Goal: Information Seeking & Learning: Check status

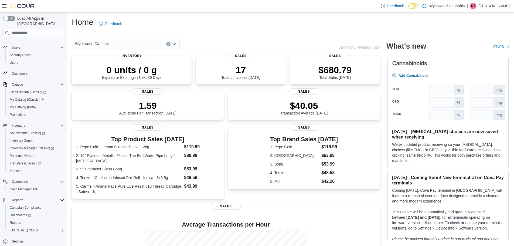
scroll to position [10, 0]
click at [15, 218] on span "Reports" at bounding box center [15, 220] width 11 height 4
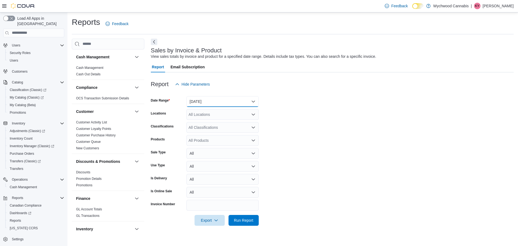
click at [221, 102] on button "[DATE]" at bounding box center [223, 101] width 72 height 11
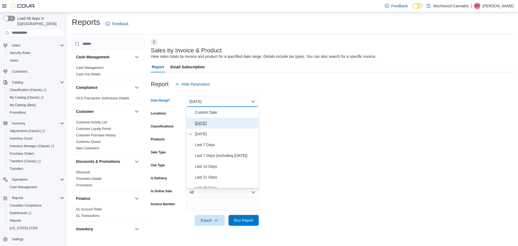
click at [202, 124] on span "[DATE]" at bounding box center [226, 123] width 62 height 6
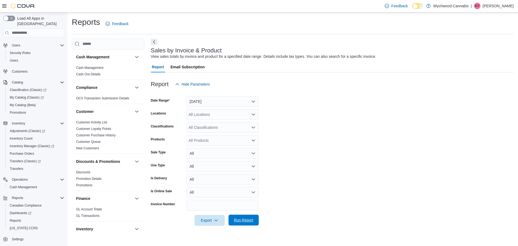
click at [253, 219] on span "Run Report" at bounding box center [243, 219] width 19 height 5
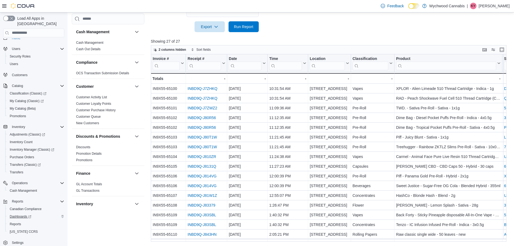
scroll to position [10, 0]
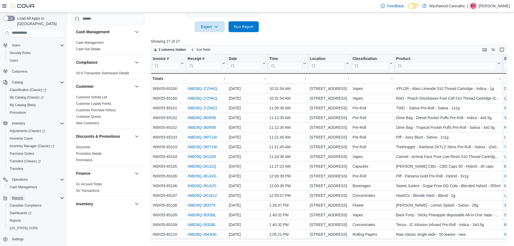
click at [21, 196] on span "Reports" at bounding box center [17, 198] width 11 height 4
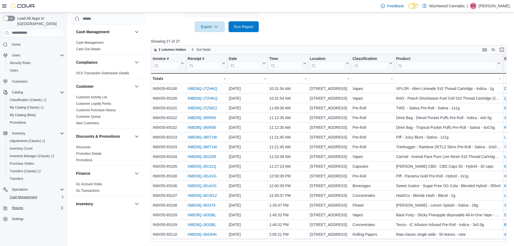
scroll to position [0, 0]
click at [18, 206] on span "Reports" at bounding box center [17, 208] width 11 height 4
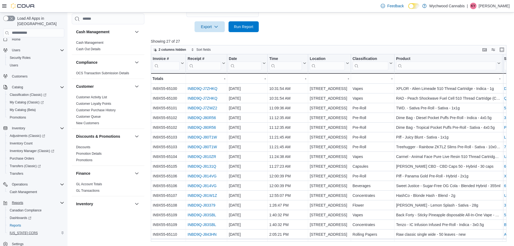
scroll to position [10, 0]
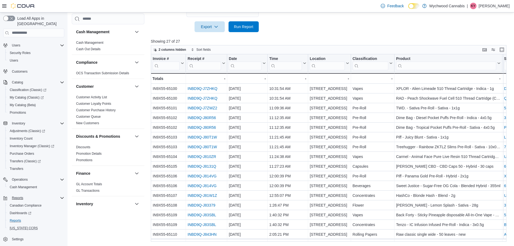
click at [15, 218] on div "Canadian Compliance Dashboards Reports [US_STATE] CCRS" at bounding box center [35, 217] width 61 height 30
click at [16, 218] on span "Reports" at bounding box center [15, 220] width 11 height 4
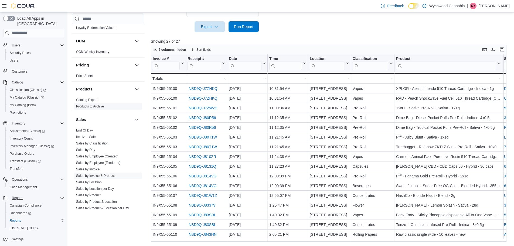
scroll to position [336, 0]
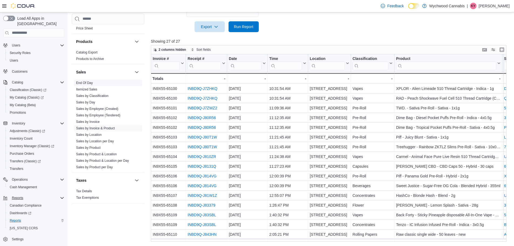
click at [89, 81] on link "End Of Day" at bounding box center [84, 83] width 17 height 4
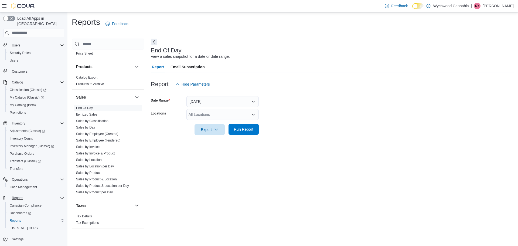
click at [240, 125] on span "Run Report" at bounding box center [244, 129] width 24 height 11
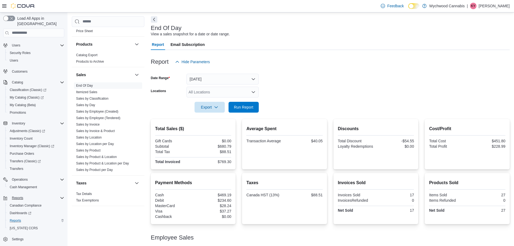
scroll to position [46, 0]
